Goal: Task Accomplishment & Management: Manage account settings

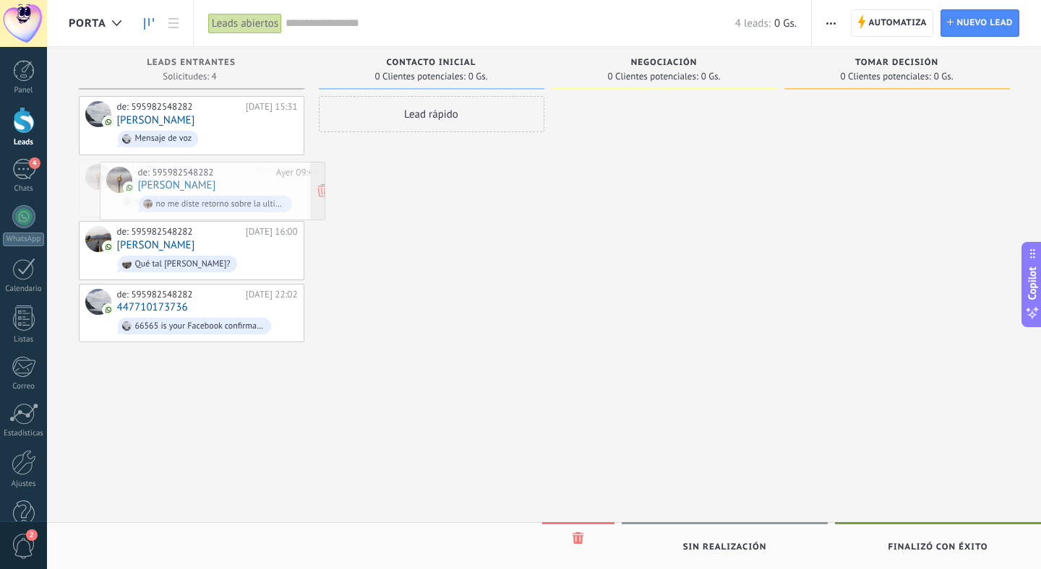
drag, startPoint x: 126, startPoint y: 182, endPoint x: 145, endPoint y: 185, distance: 19.7
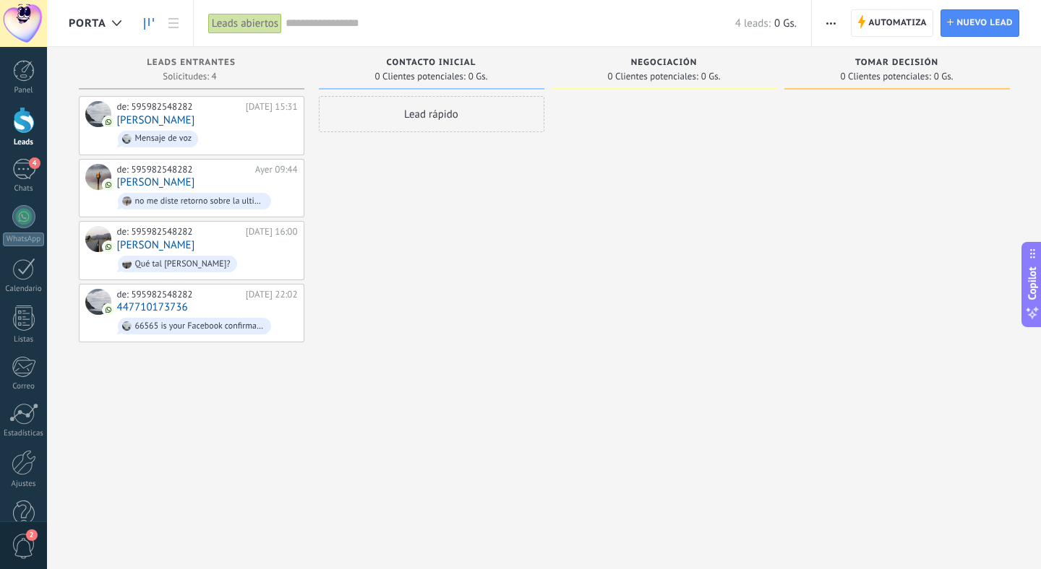
click at [356, 241] on div "Lead rápido" at bounding box center [431, 286] width 225 height 381
click at [401, 216] on div "Lead rápido" at bounding box center [431, 286] width 225 height 381
click at [127, 178] on link "Alex" at bounding box center [156, 182] width 78 height 12
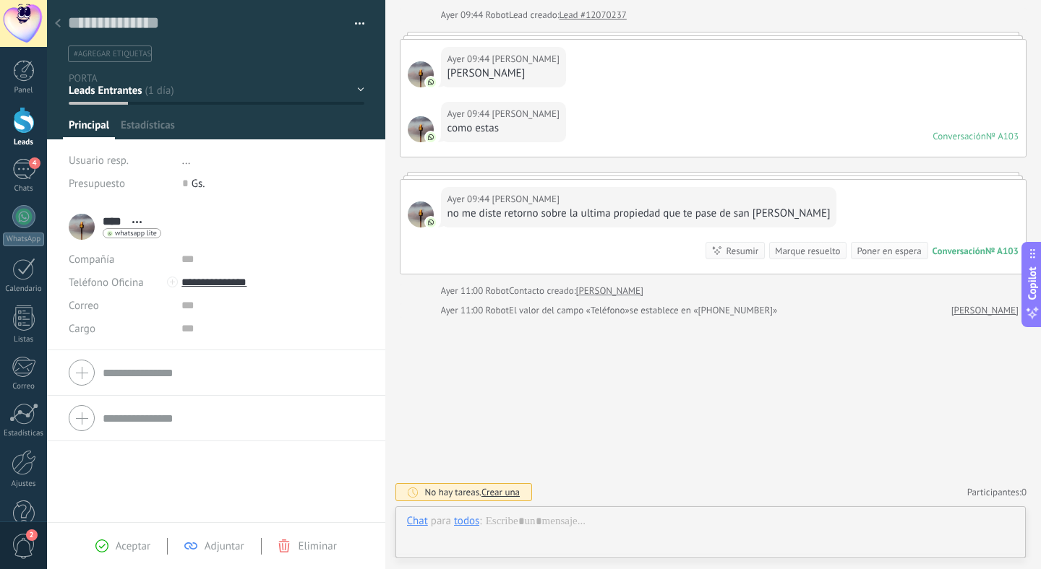
scroll to position [22, 0]
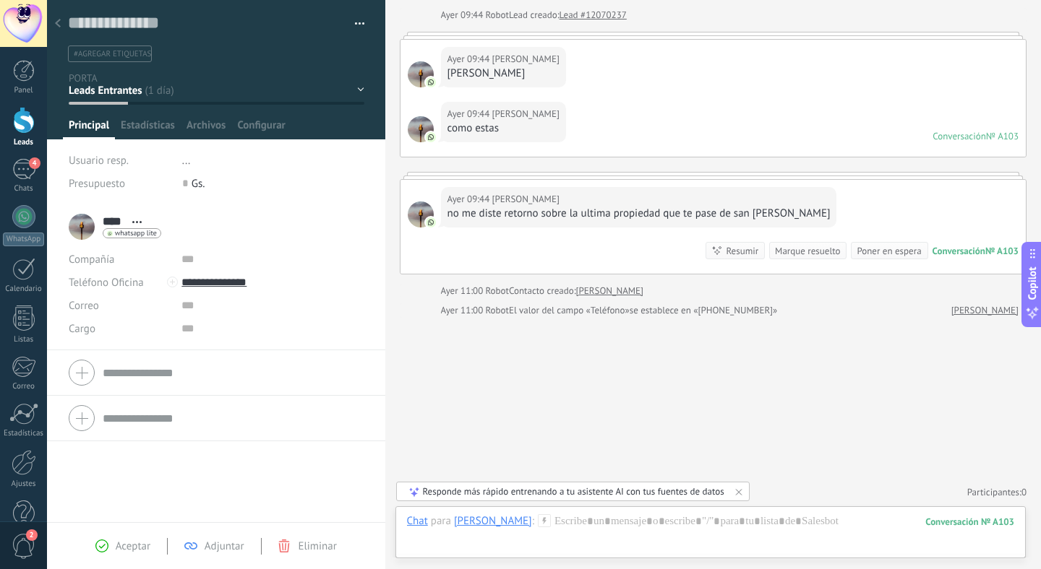
click at [58, 27] on icon at bounding box center [58, 23] width 6 height 9
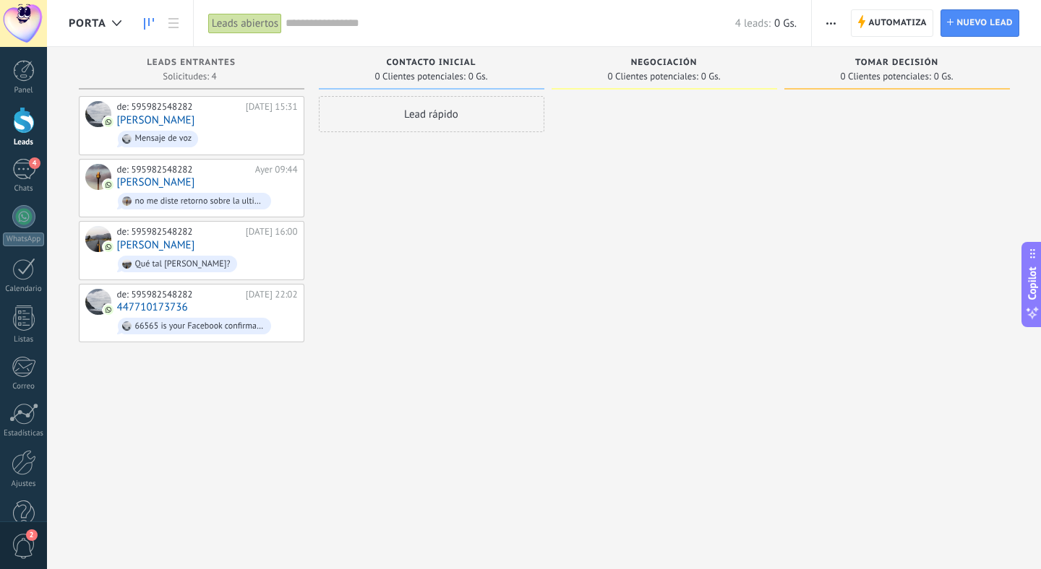
click at [456, 179] on div "Lead rápido" at bounding box center [431, 286] width 225 height 381
